Goal: Task Accomplishment & Management: Complete application form

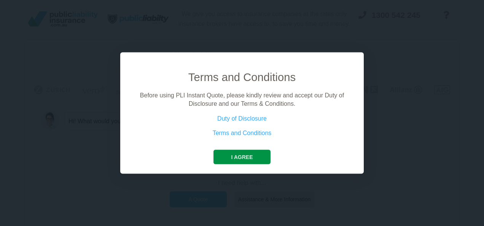
click at [250, 158] on button "I agree" at bounding box center [242, 157] width 57 height 14
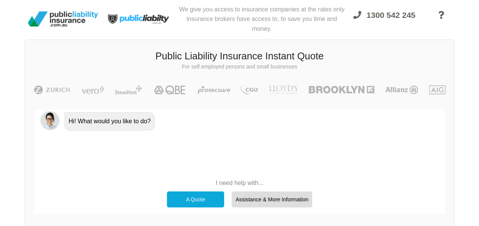
click at [204, 198] on div "A Quote" at bounding box center [195, 200] width 57 height 16
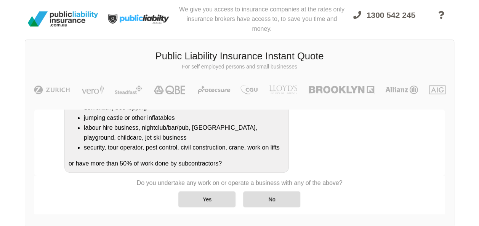
scroll to position [171, 0]
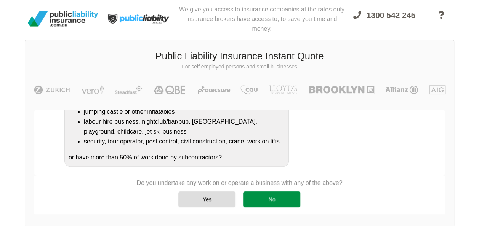
click at [263, 199] on div "No" at bounding box center [271, 200] width 57 height 16
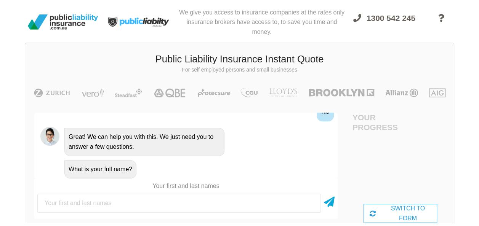
scroll to position [0, 0]
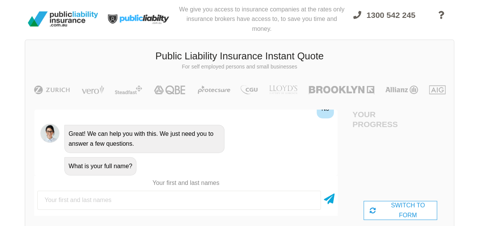
click at [225, 203] on input "text" at bounding box center [178, 200] width 283 height 19
type input "[PERSON_NAME] ROMELO"
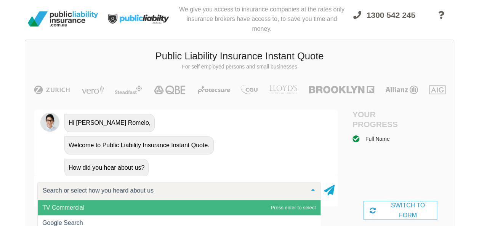
scroll to position [399, 0]
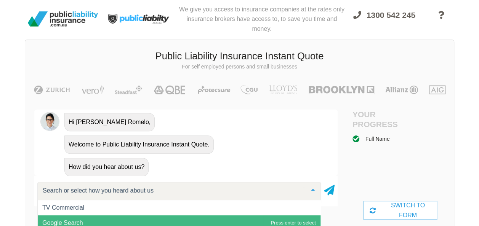
click at [114, 219] on span "Google Search" at bounding box center [179, 223] width 283 height 15
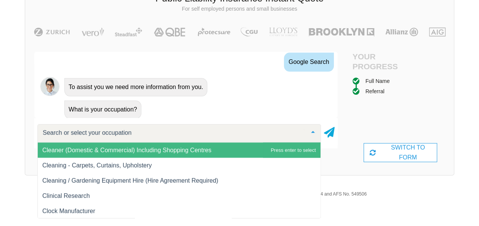
scroll to position [2209, 0]
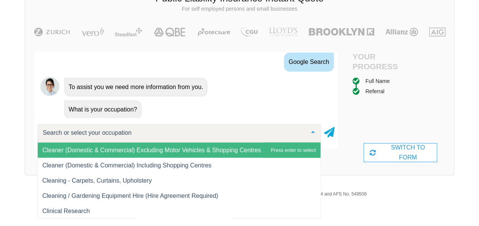
click at [149, 150] on span "Cleaner (Domestic & Commercial) Excluding Motor Vehicles & Shopping Centres" at bounding box center [151, 150] width 219 height 6
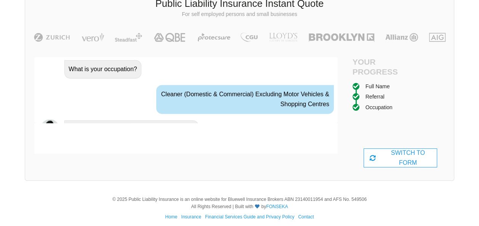
scroll to position [532, 0]
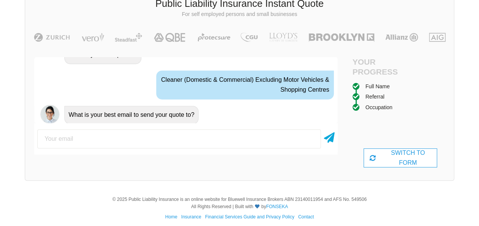
click at [136, 141] on input "email" at bounding box center [178, 138] width 283 height 19
type input "[EMAIL_ADDRESS][DOMAIN_NAME]"
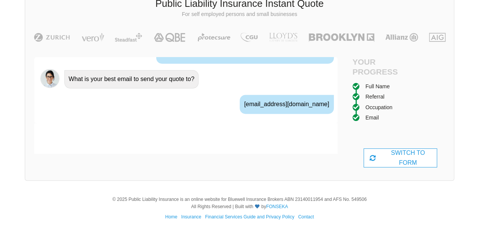
scroll to position [582, 0]
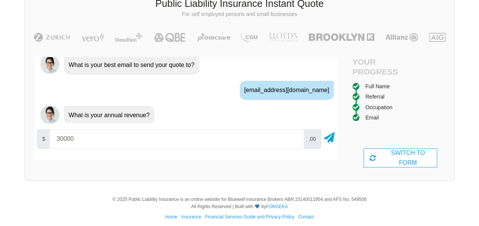
type input "30000"
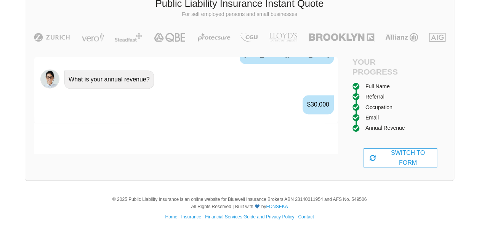
scroll to position [631, 0]
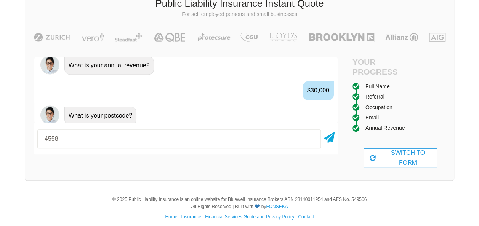
type input "4558"
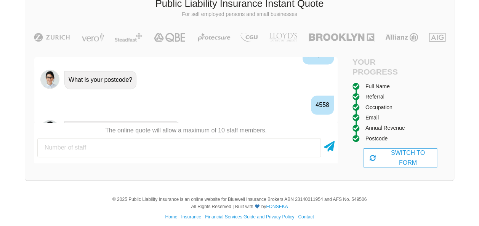
scroll to position [682, 0]
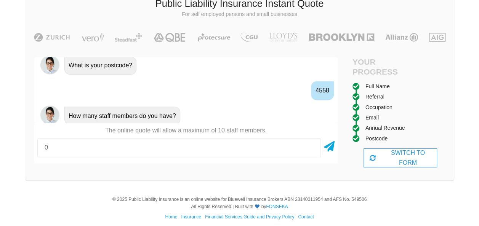
type input "0"
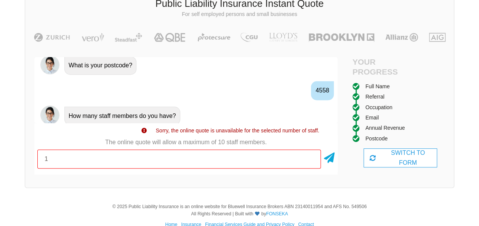
type input "1"
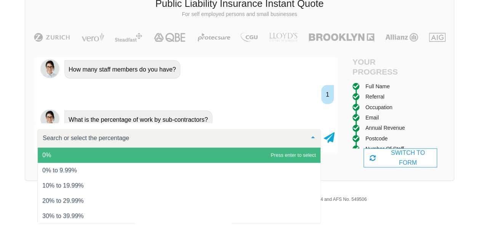
scroll to position [732, 0]
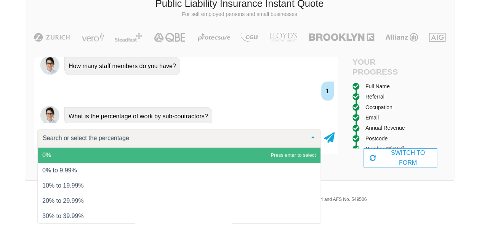
click at [156, 153] on span "0%" at bounding box center [179, 155] width 283 height 15
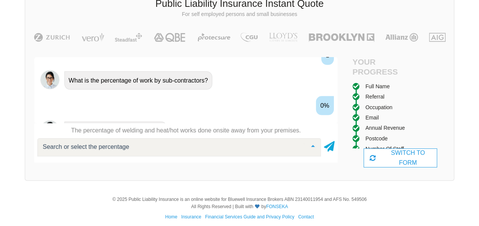
scroll to position [782, 0]
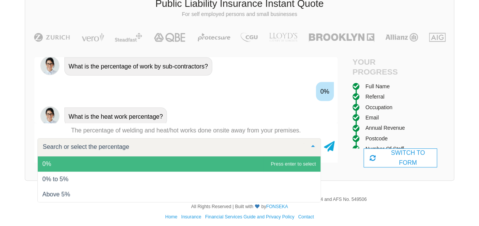
click at [136, 160] on span "0%" at bounding box center [179, 164] width 283 height 15
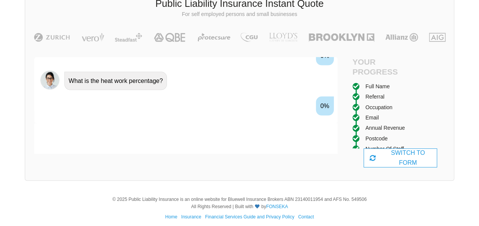
scroll to position [832, 0]
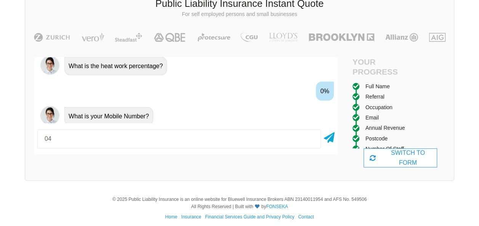
type input "0422486460"
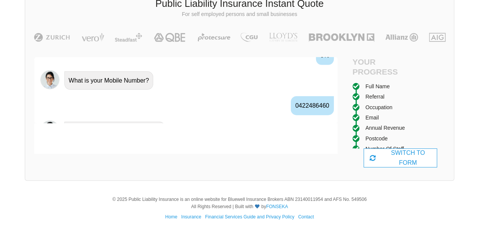
scroll to position [882, 0]
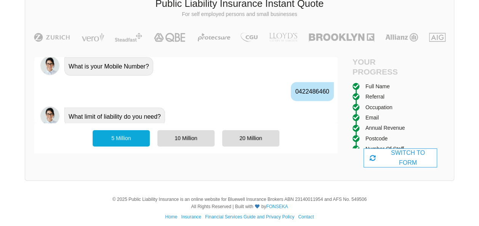
click at [119, 142] on div "5 Million" at bounding box center [121, 138] width 57 height 16
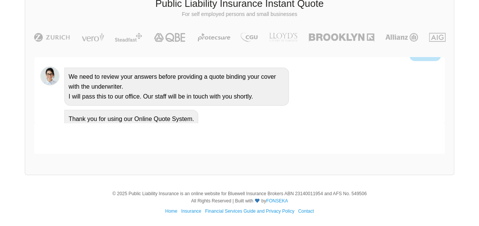
scroll to position [894, 0]
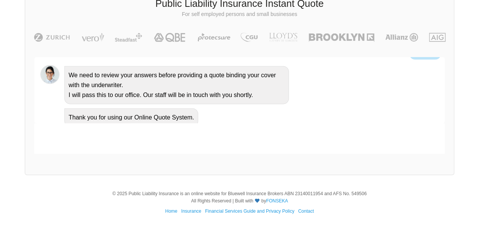
click at [119, 142] on div at bounding box center [239, 138] width 410 height 30
